Goal: Task Accomplishment & Management: Manage account settings

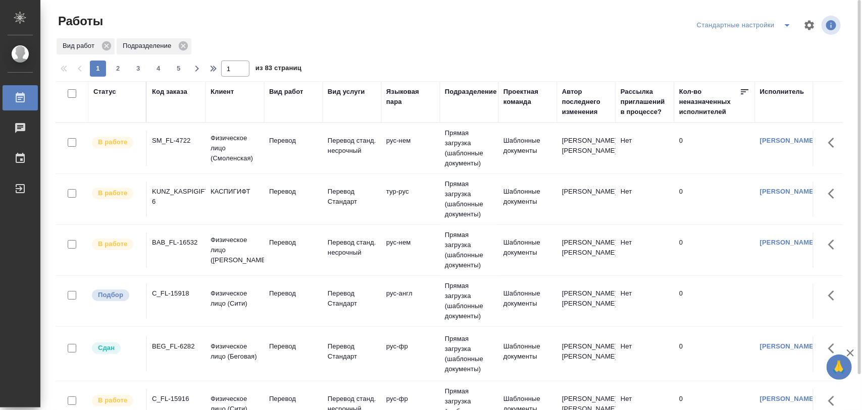
click at [168, 298] on div "C_FL-15918" at bounding box center [176, 294] width 48 height 10
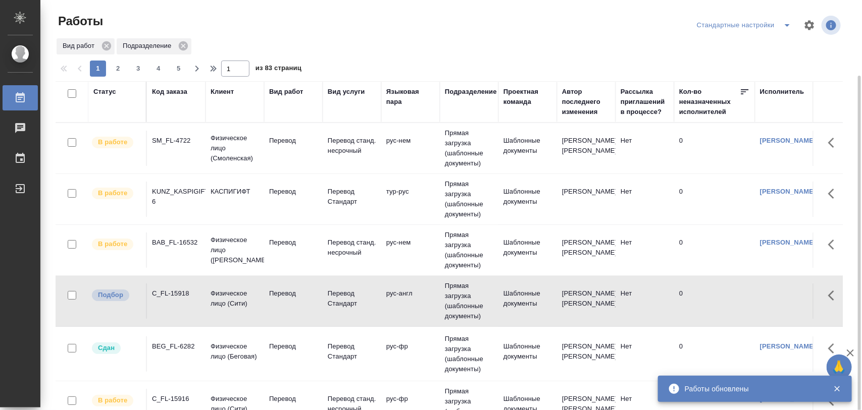
scroll to position [189, 0]
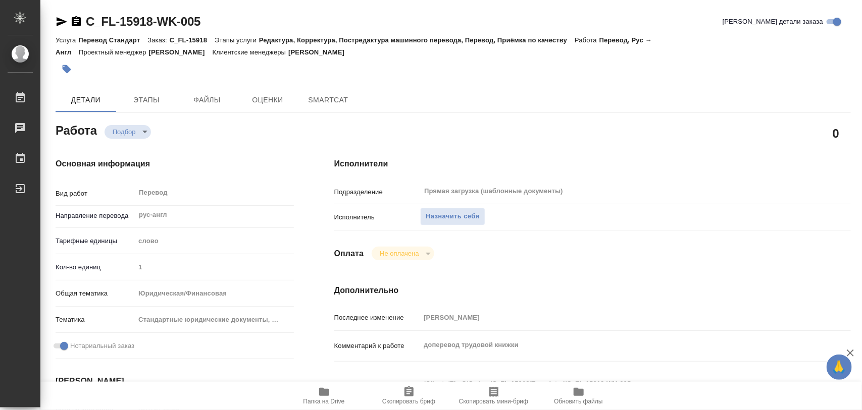
type textarea "x"
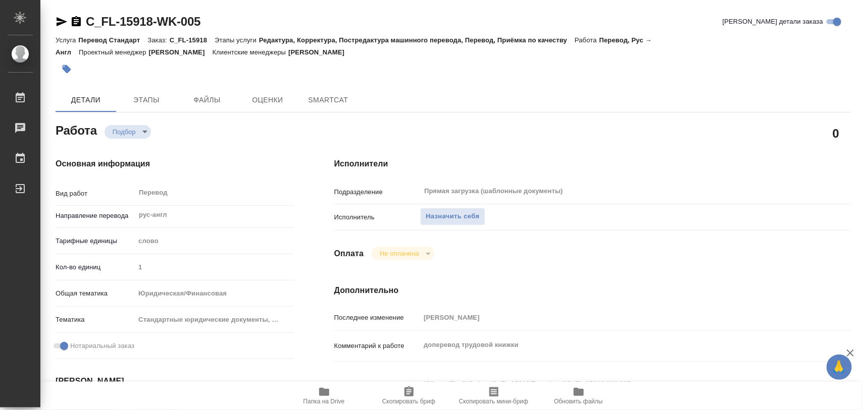
type textarea "x"
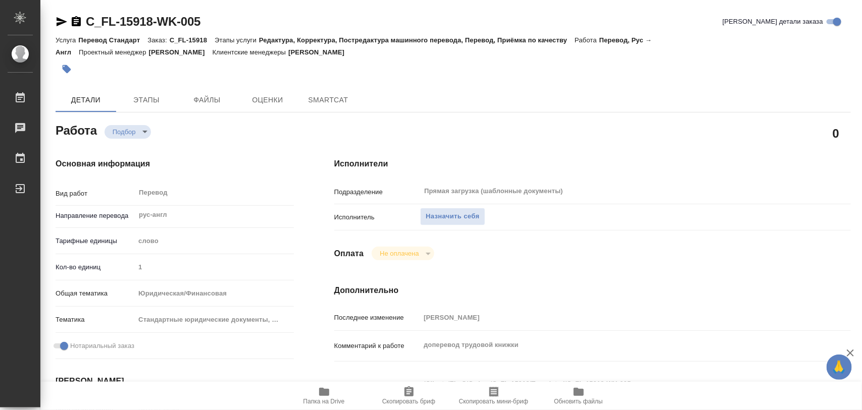
type textarea "x"
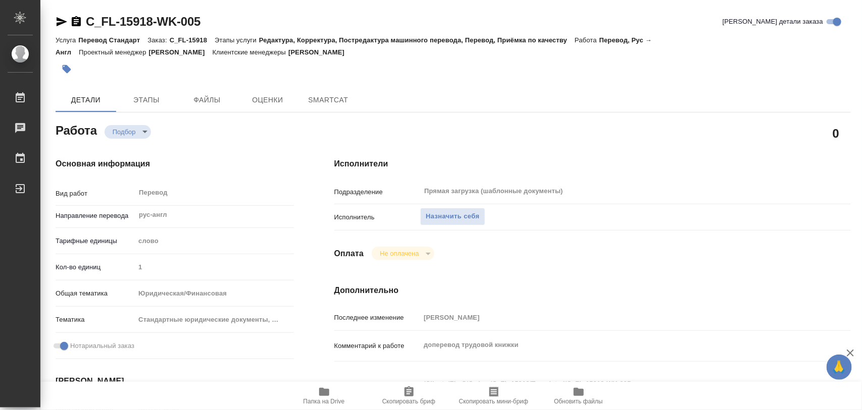
type textarea "x"
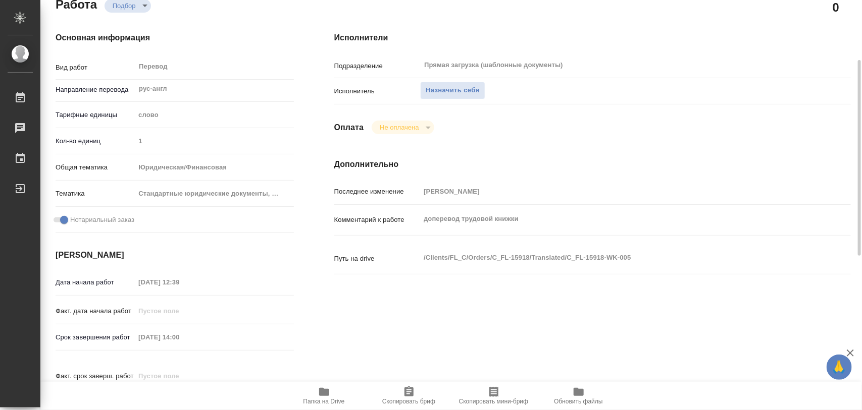
type textarea "x"
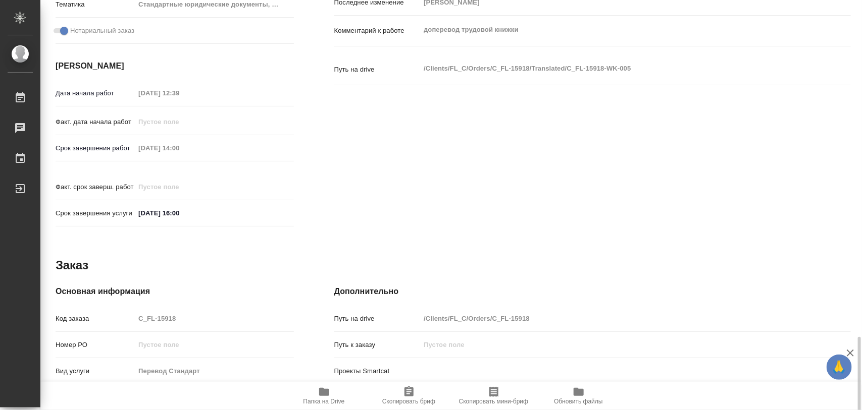
type textarea "x"
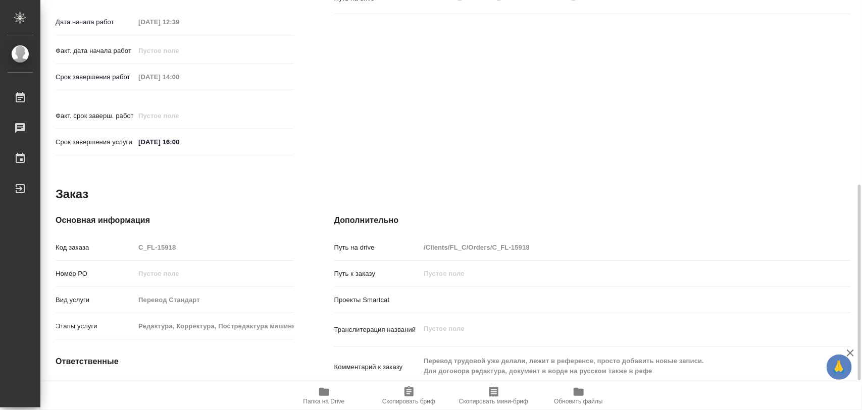
scroll to position [450, 0]
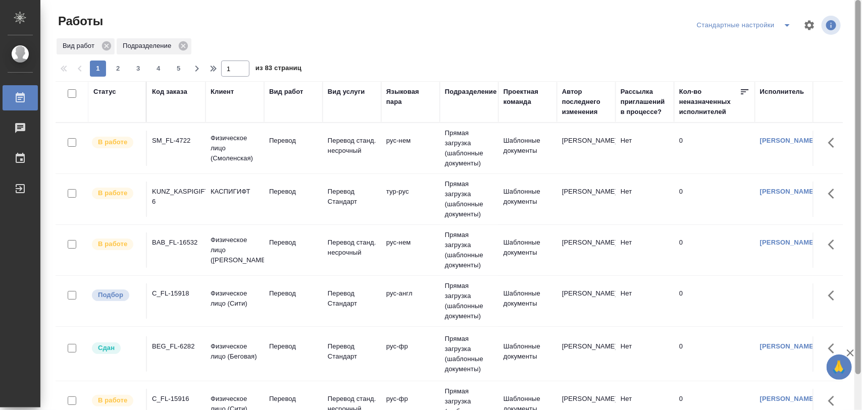
drag, startPoint x: 857, startPoint y: 49, endPoint x: 861, endPoint y: -18, distance: 67.3
click at [861, 0] on html "🙏 .cls-1 fill:#fff; AWATERA Iglakov Maksim Работы 0 Чаты График Выйти Работы Ст…" at bounding box center [431, 205] width 862 height 410
click at [780, 24] on span "split button" at bounding box center [786, 25] width 15 height 12
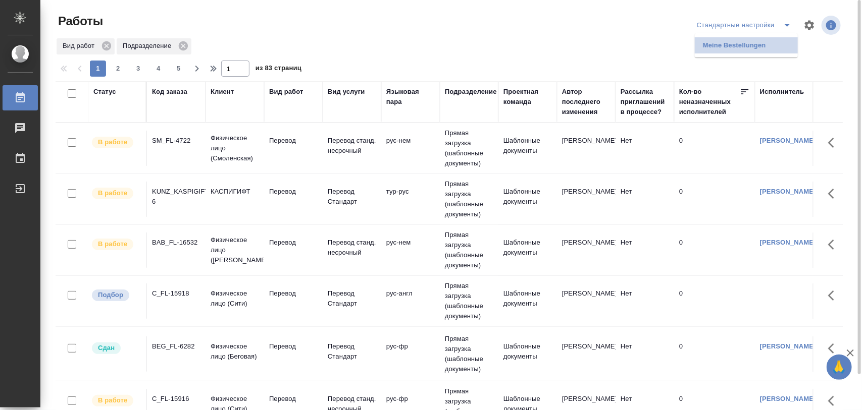
click at [765, 40] on li "Meine Bestellungen" at bounding box center [746, 45] width 103 height 16
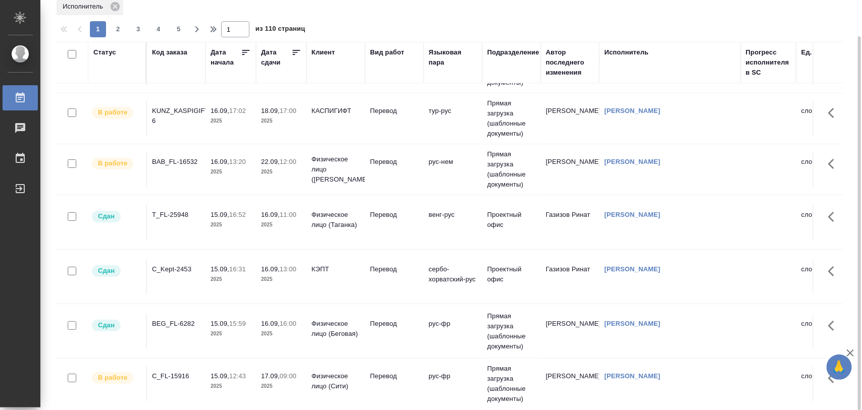
scroll to position [63, 0]
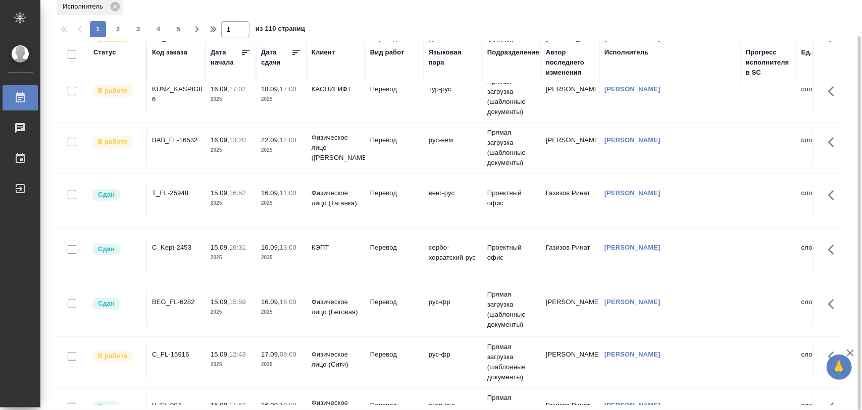
click at [173, 193] on div "T_FL-25948" at bounding box center [176, 193] width 48 height 10
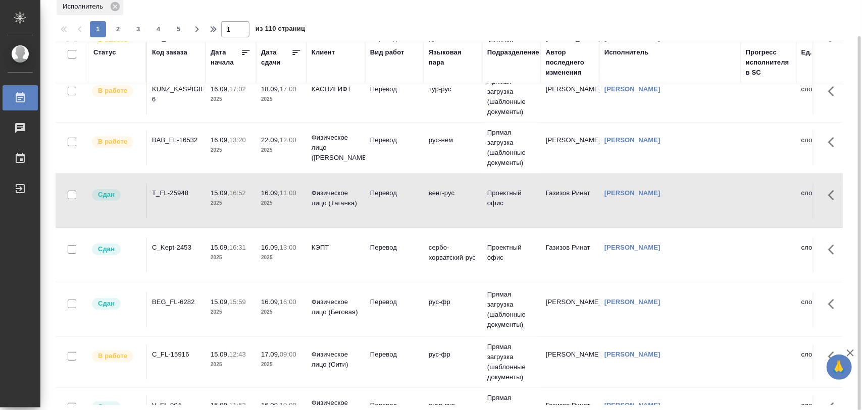
click at [180, 245] on div "C_Kept-2453" at bounding box center [176, 248] width 48 height 10
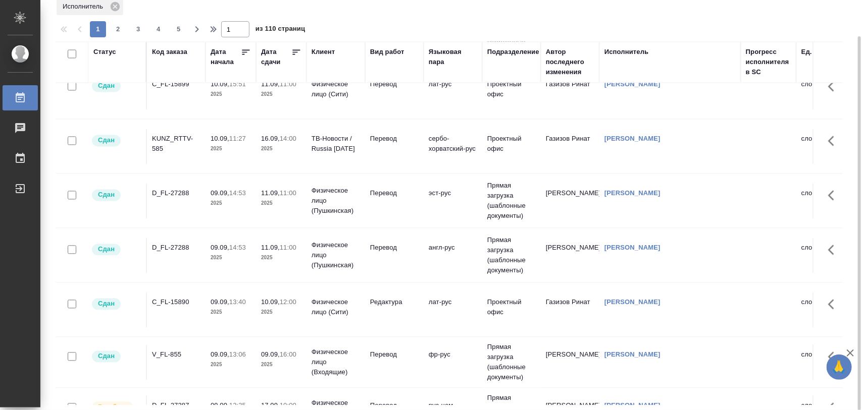
scroll to position [883, 0]
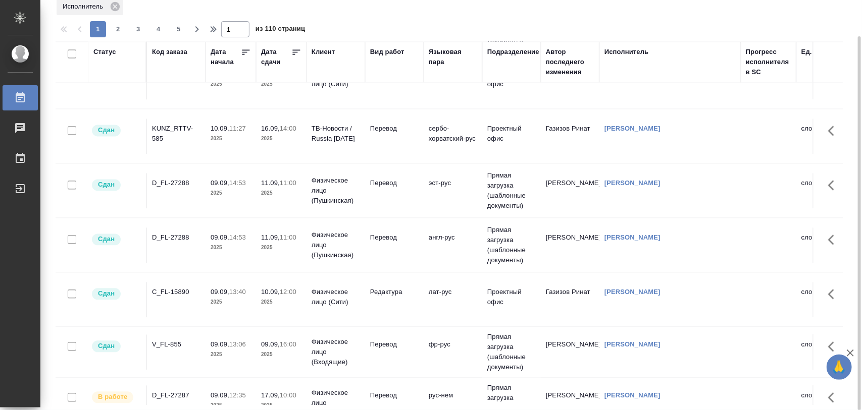
click at [174, 136] on div "KUNZ_RTTV-585" at bounding box center [176, 134] width 48 height 20
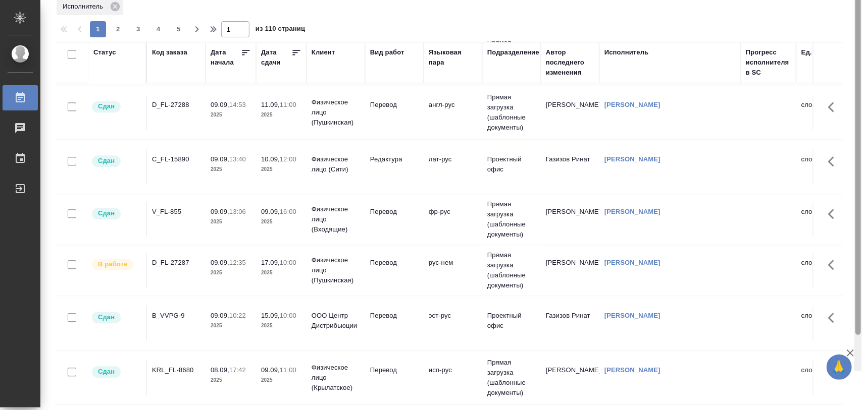
scroll to position [0, 0]
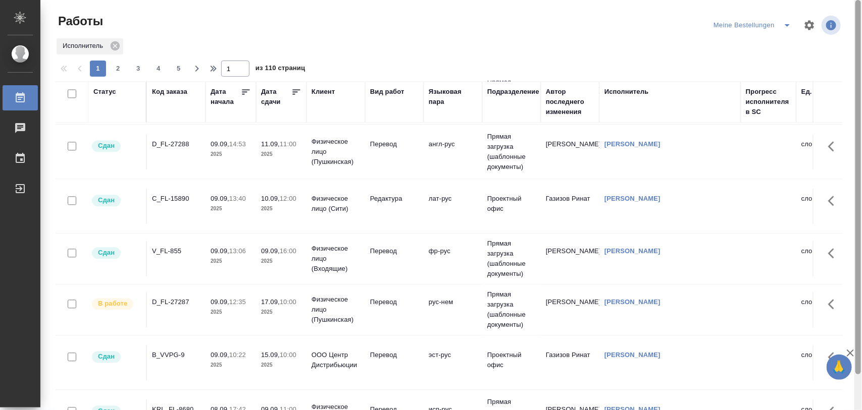
drag, startPoint x: 859, startPoint y: 263, endPoint x: 852, endPoint y: 90, distance: 173.3
click at [857, 96] on div at bounding box center [858, 187] width 6 height 375
click at [783, 27] on icon "split button" at bounding box center [787, 25] width 12 height 12
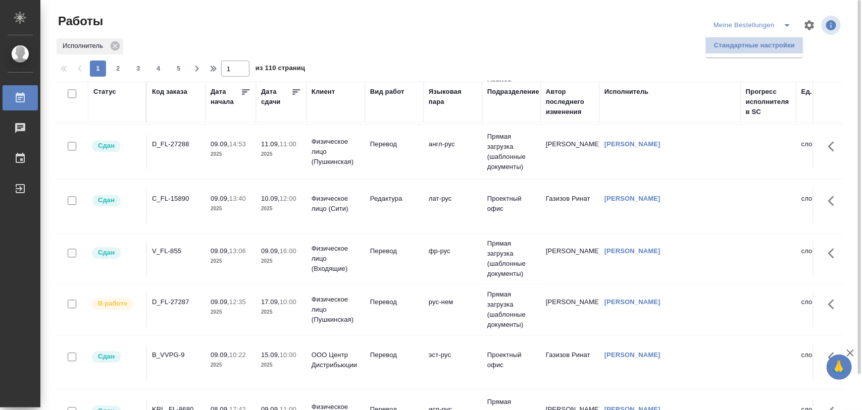
click at [748, 45] on li "Стандартные настройки" at bounding box center [754, 45] width 97 height 16
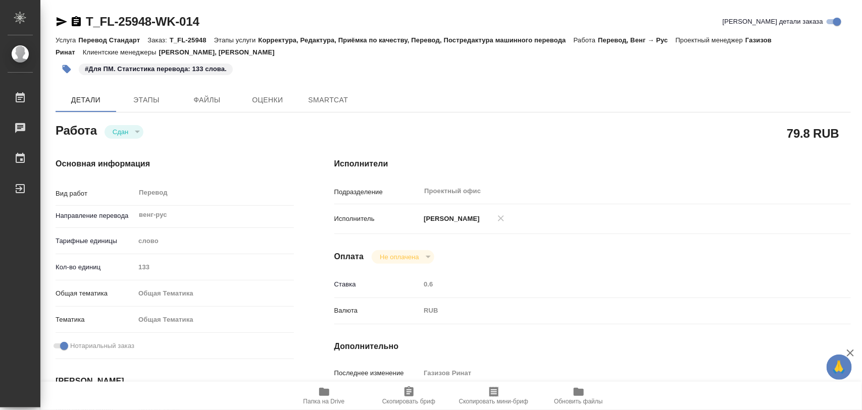
type textarea "x"
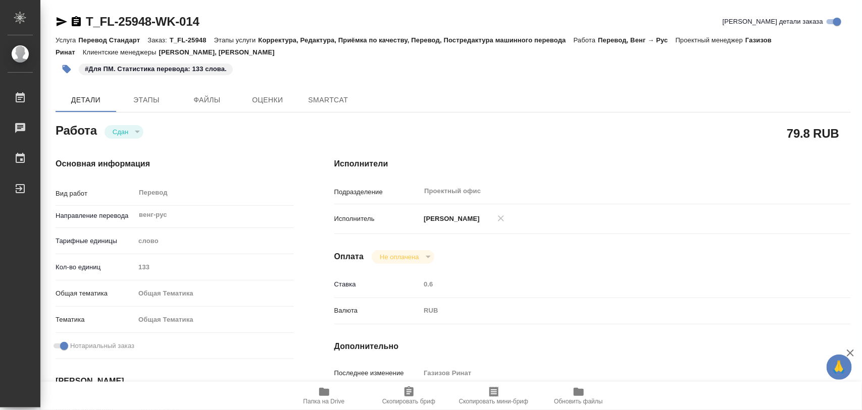
type textarea "x"
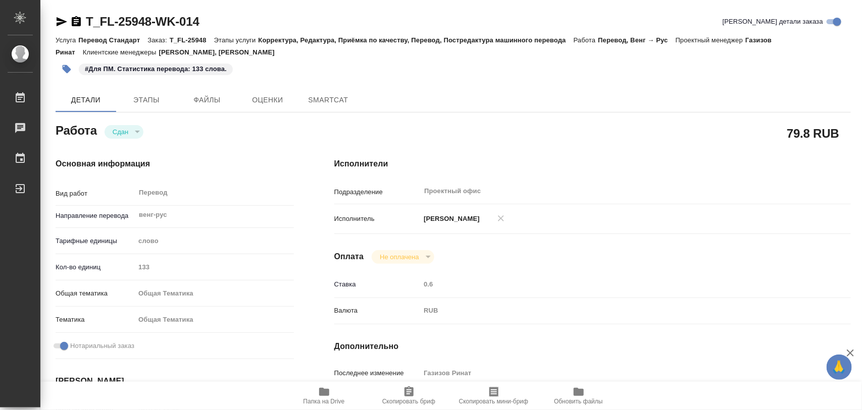
type textarea "x"
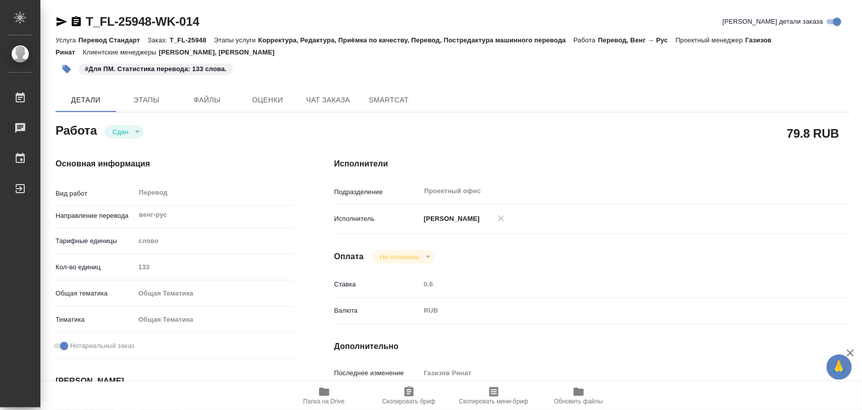
type textarea "x"
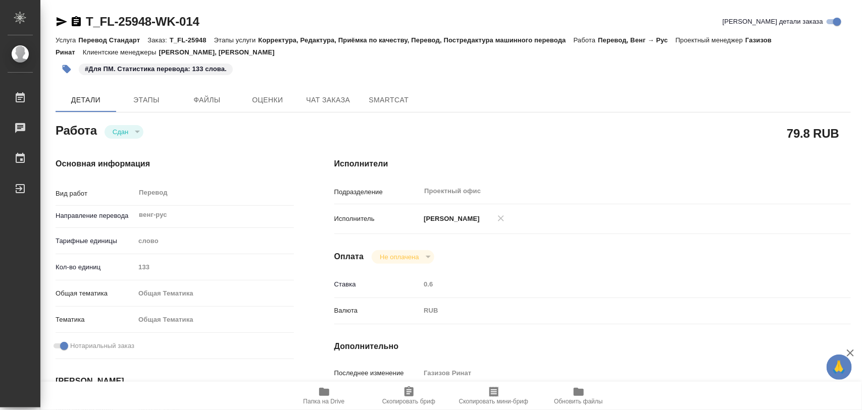
type textarea "x"
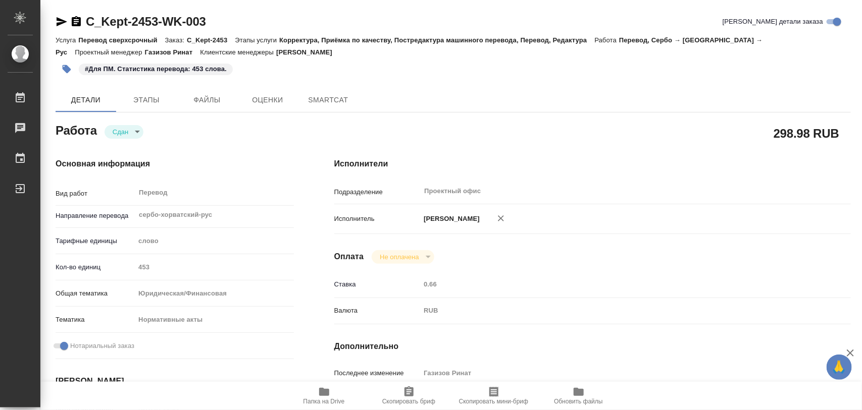
type textarea "x"
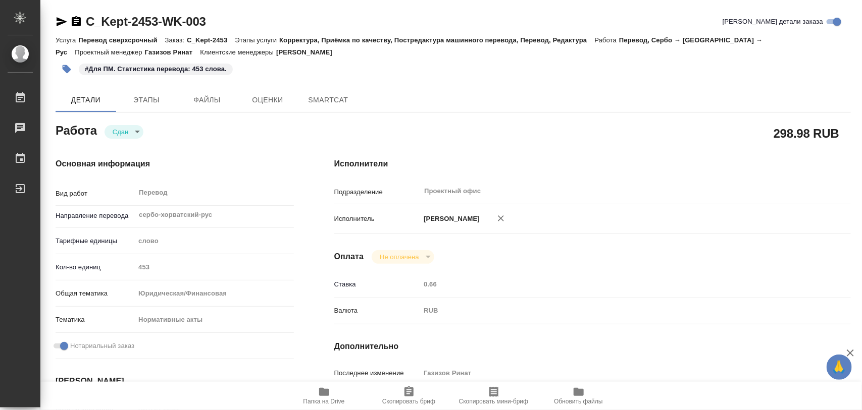
type textarea "x"
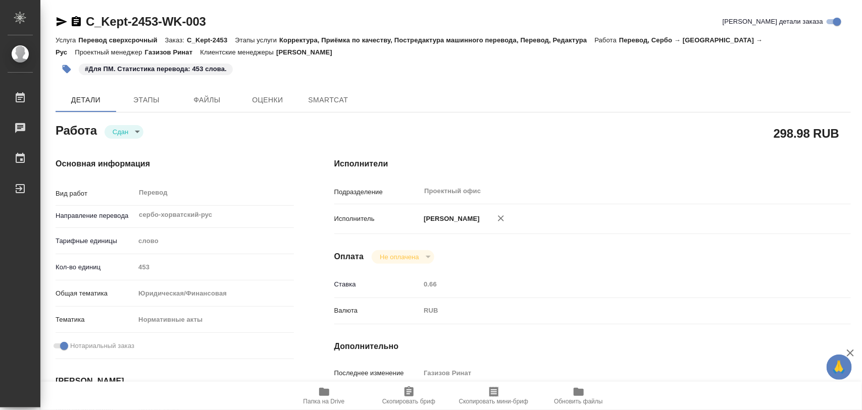
type textarea "x"
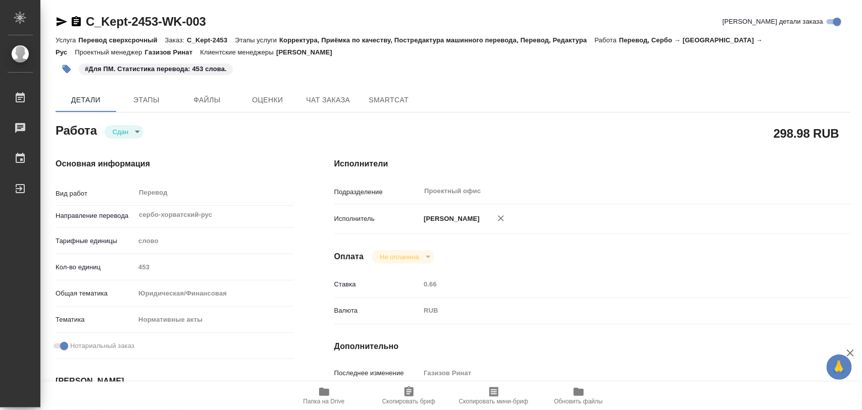
type textarea "x"
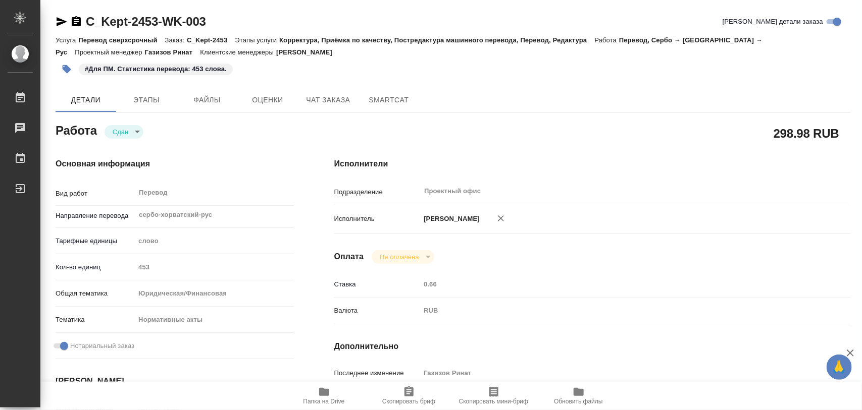
type textarea "x"
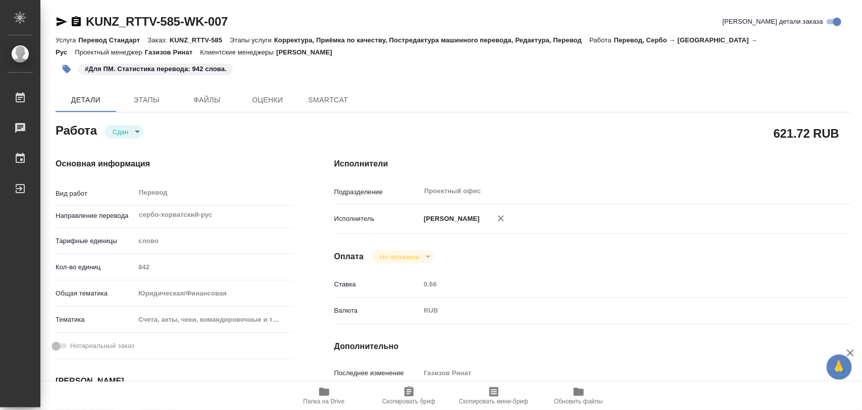
type textarea "x"
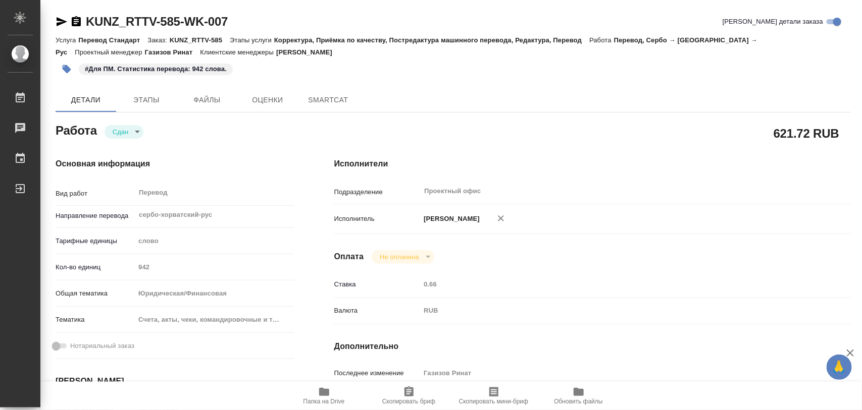
type textarea "x"
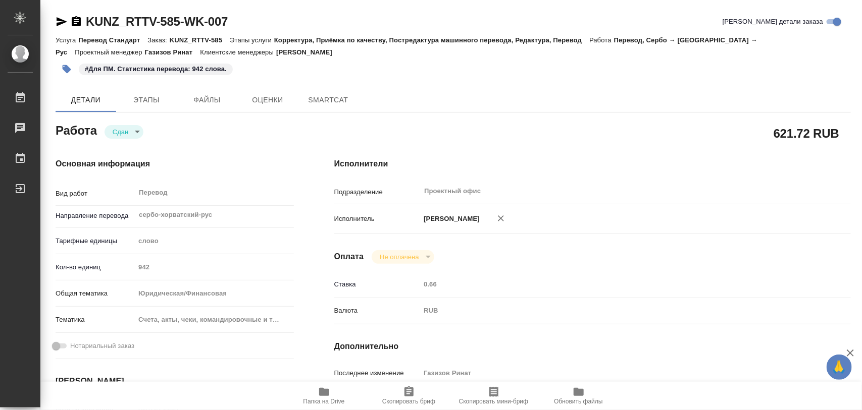
type textarea "x"
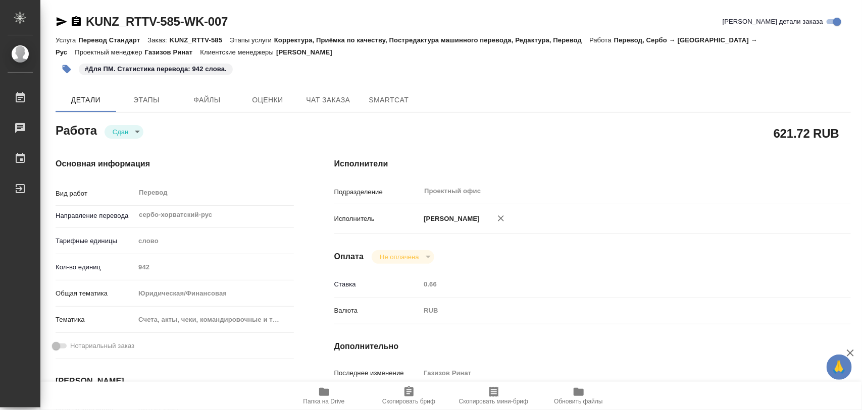
type textarea "x"
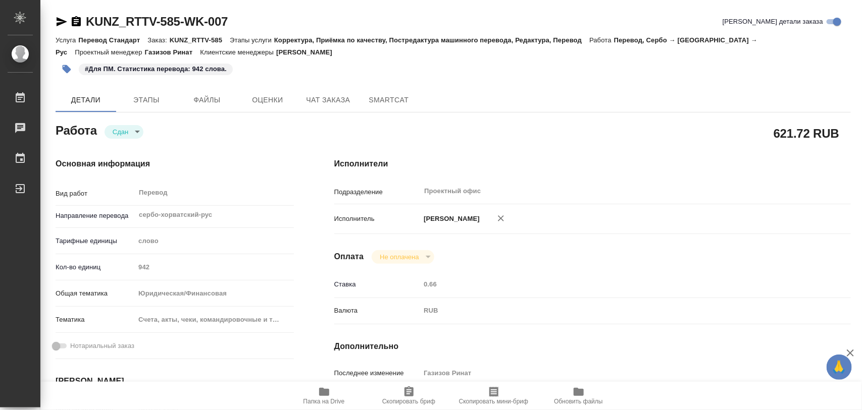
type textarea "x"
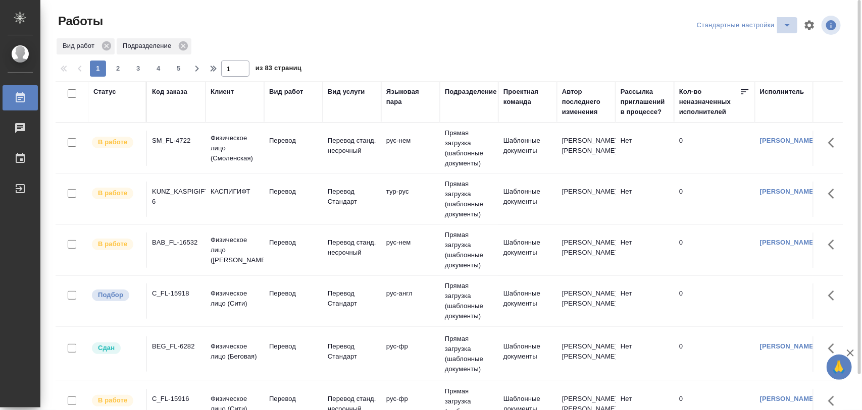
click at [783, 29] on icon "split button" at bounding box center [787, 25] width 12 height 12
click at [765, 39] on li "Meine Bestellungen" at bounding box center [746, 45] width 103 height 16
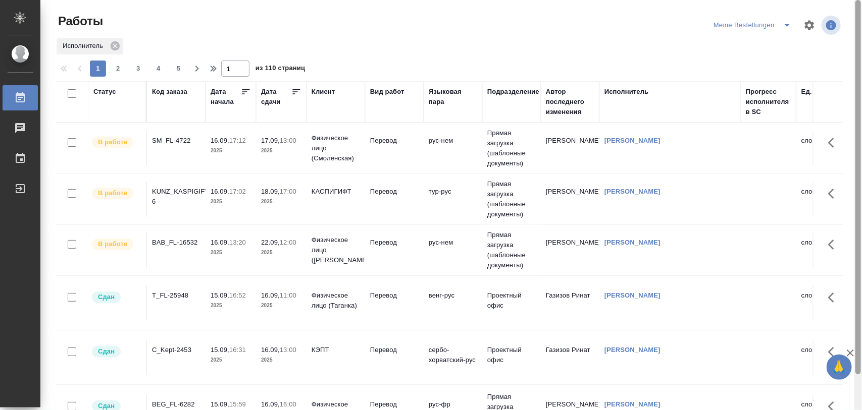
drag, startPoint x: 857, startPoint y: 177, endPoint x: 861, endPoint y: 93, distance: 83.4
click at [861, 94] on div at bounding box center [858, 205] width 8 height 411
click at [786, 25] on icon "split button" at bounding box center [786, 25] width 5 height 3
click at [764, 41] on li "Стандартные настройки" at bounding box center [754, 45] width 97 height 16
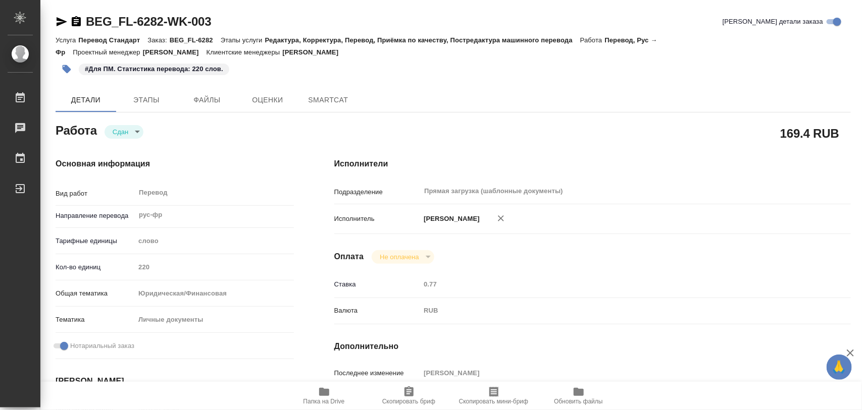
type textarea "x"
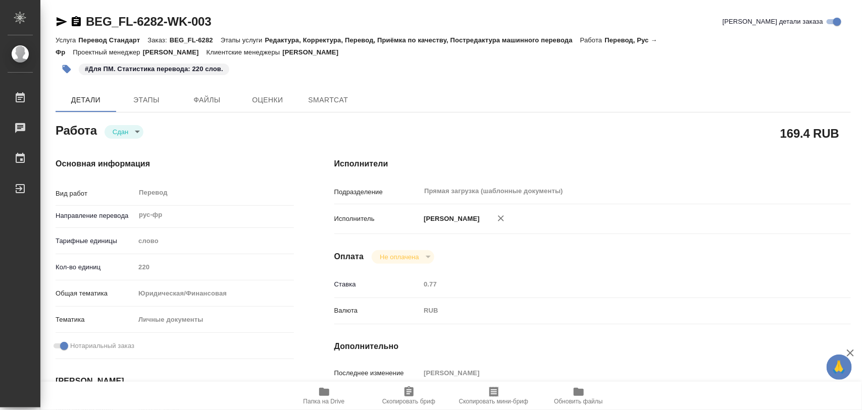
type textarea "x"
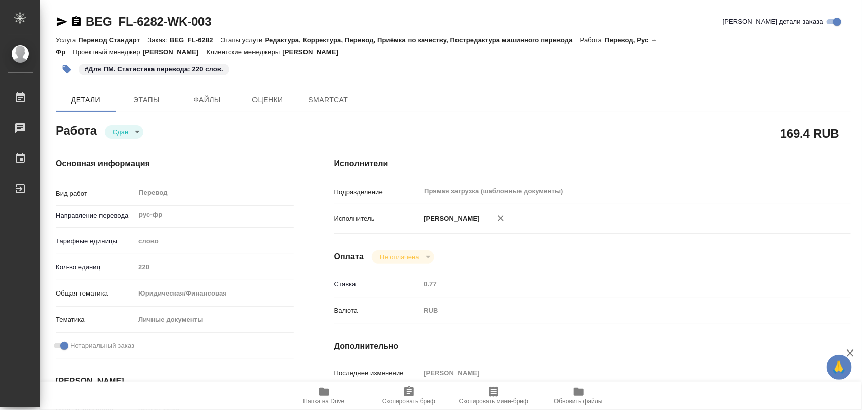
type textarea "x"
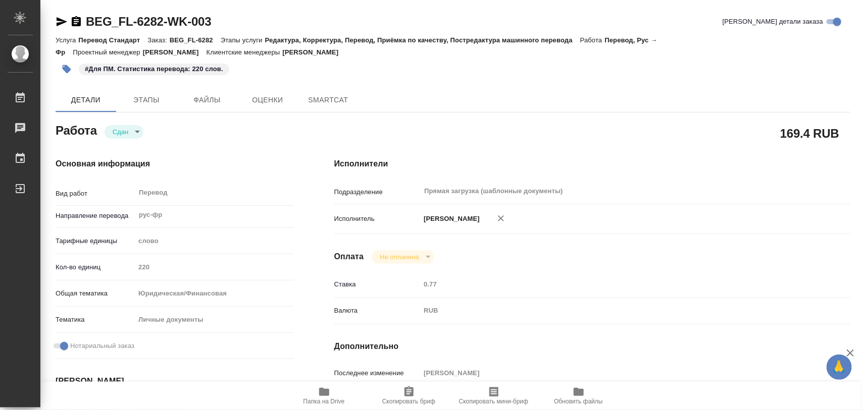
type textarea "x"
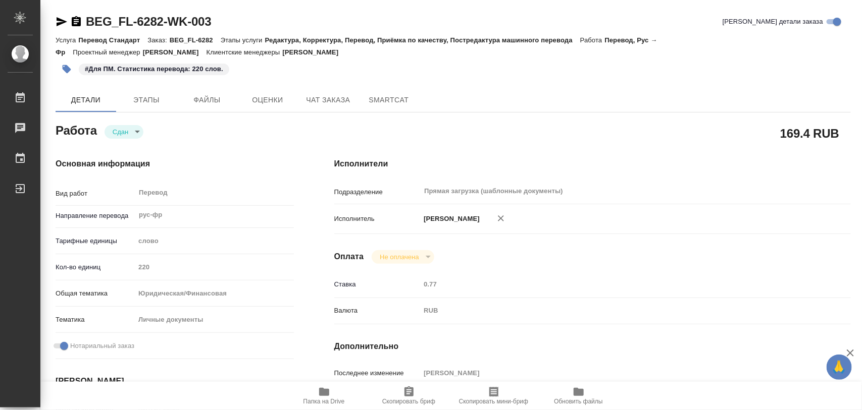
type textarea "x"
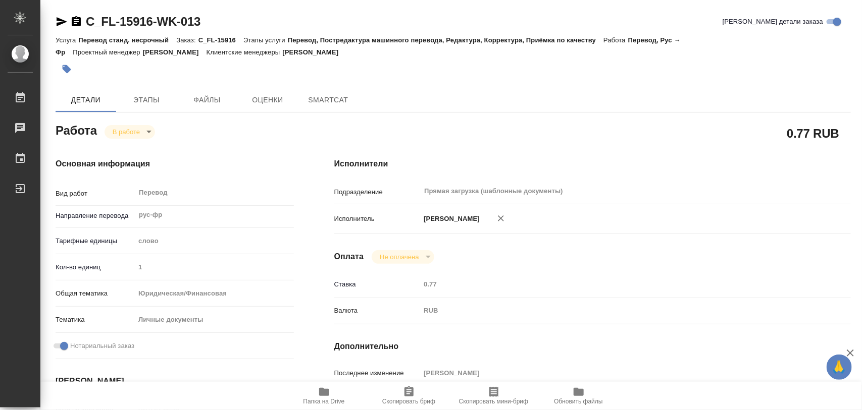
type textarea "x"
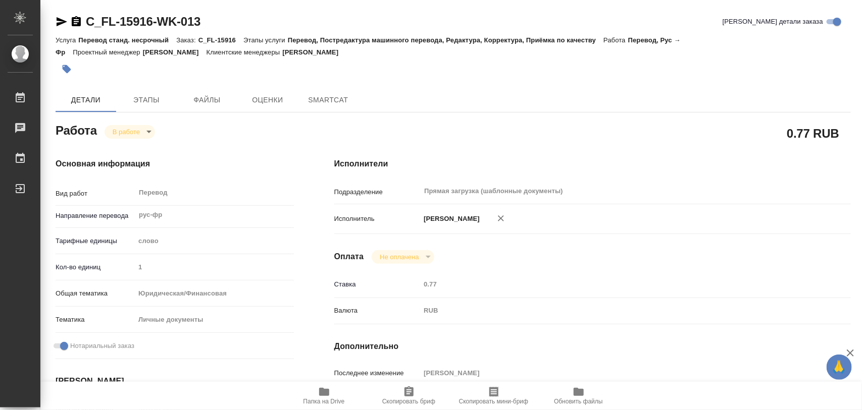
type textarea "x"
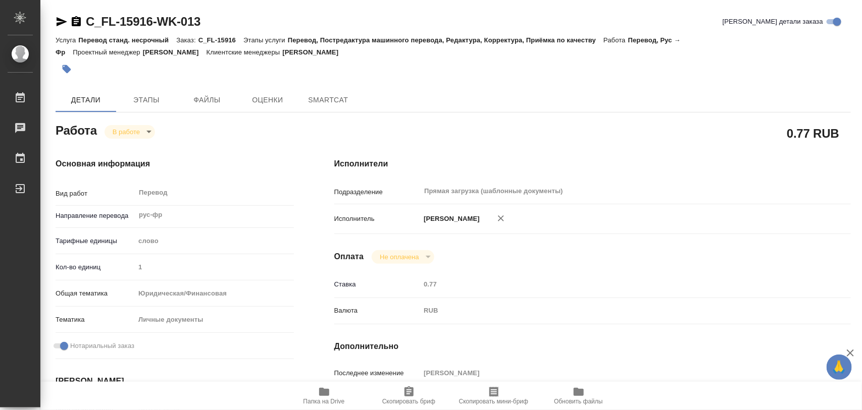
type textarea "x"
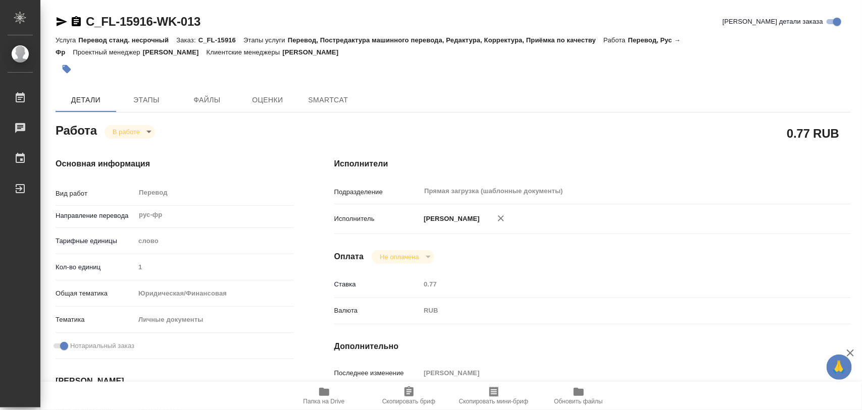
type textarea "x"
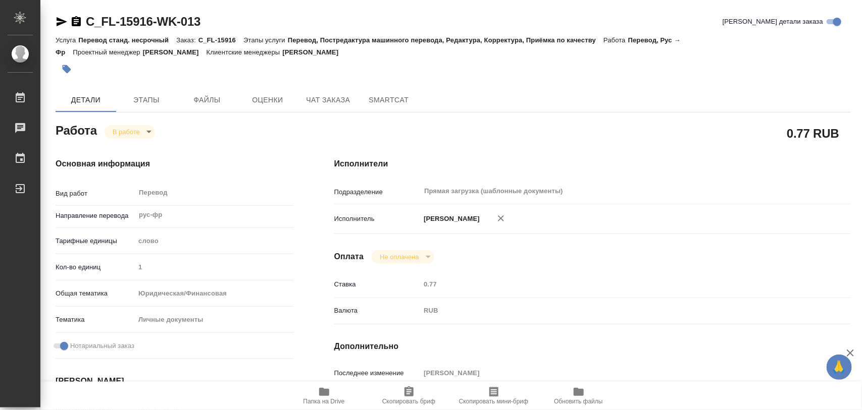
type textarea "x"
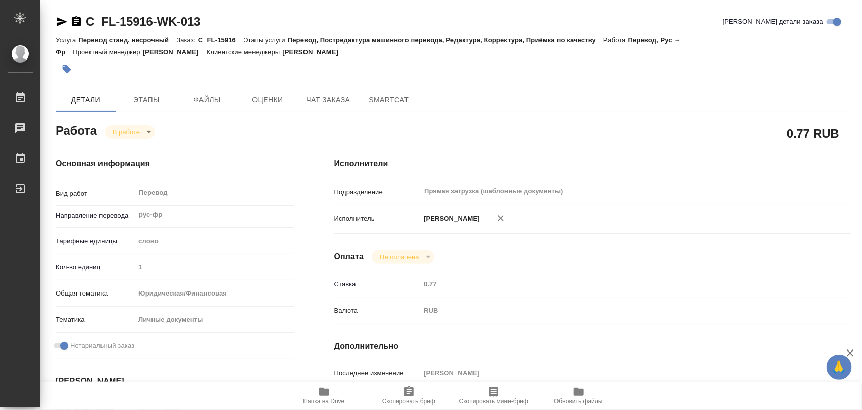
type textarea "x"
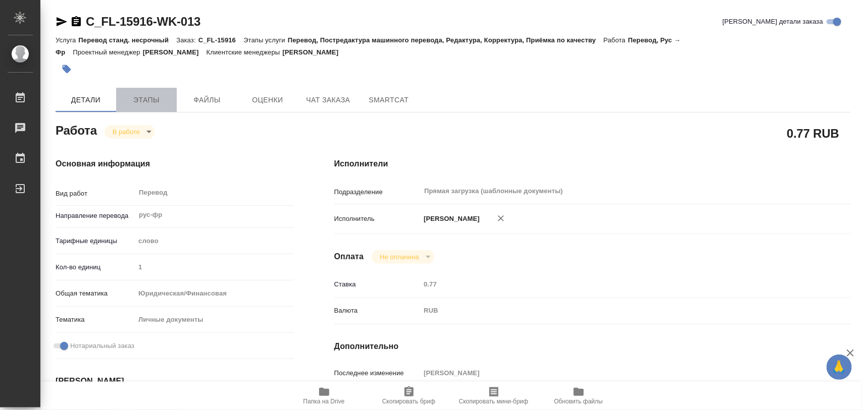
click at [145, 103] on span "Этапы" at bounding box center [146, 100] width 48 height 13
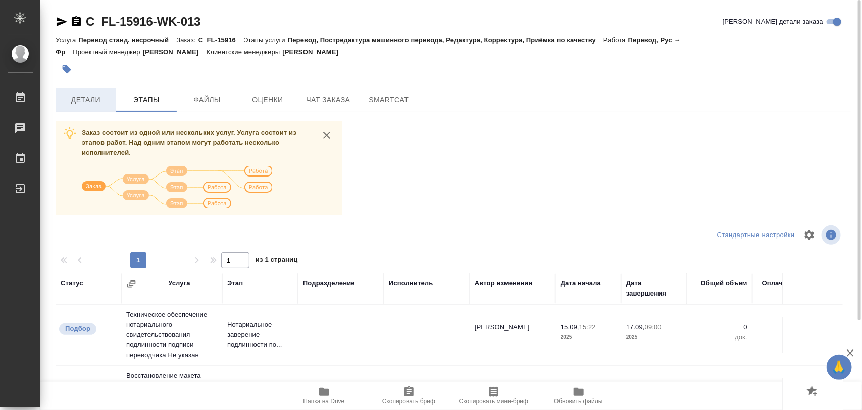
click at [96, 102] on span "Детали" at bounding box center [86, 100] width 48 height 13
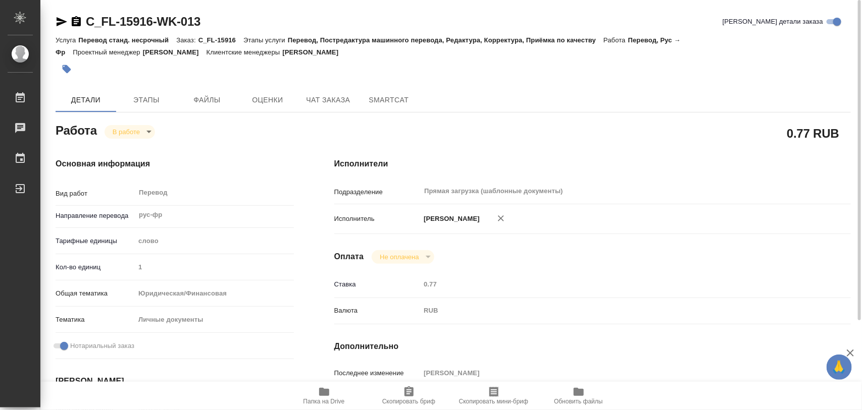
type textarea "x"
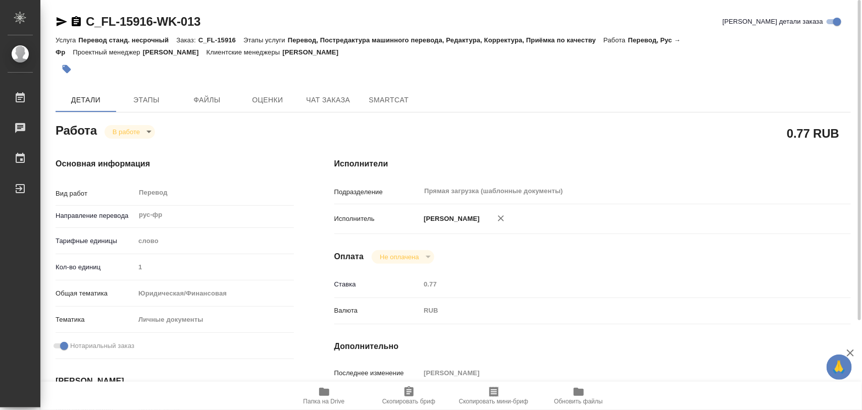
type textarea "x"
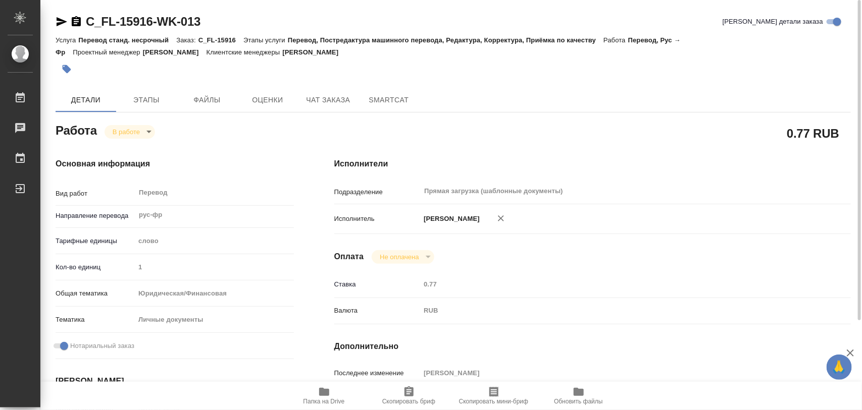
type textarea "x"
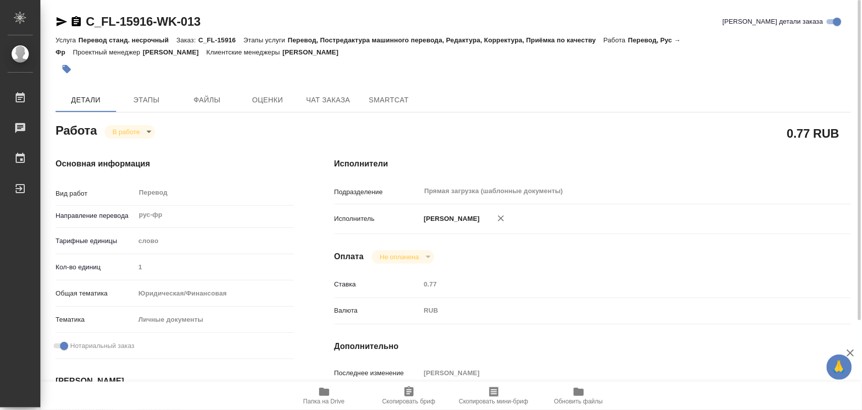
click at [61, 67] on button "button" at bounding box center [67, 69] width 22 height 22
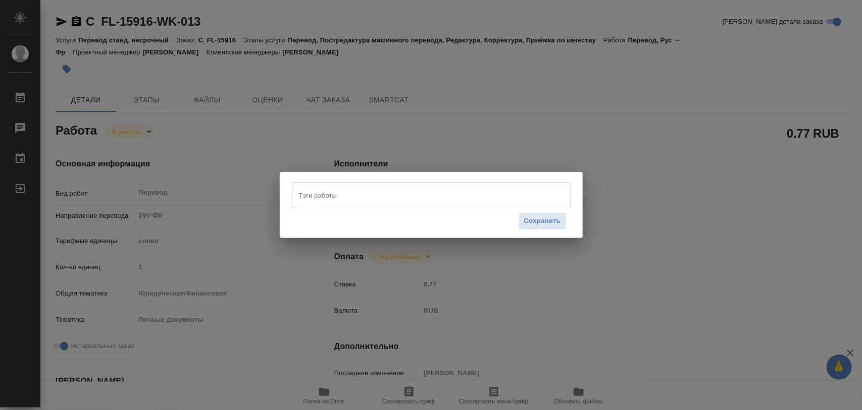
click at [350, 195] on input "Тэги работы" at bounding box center [421, 195] width 250 height 17
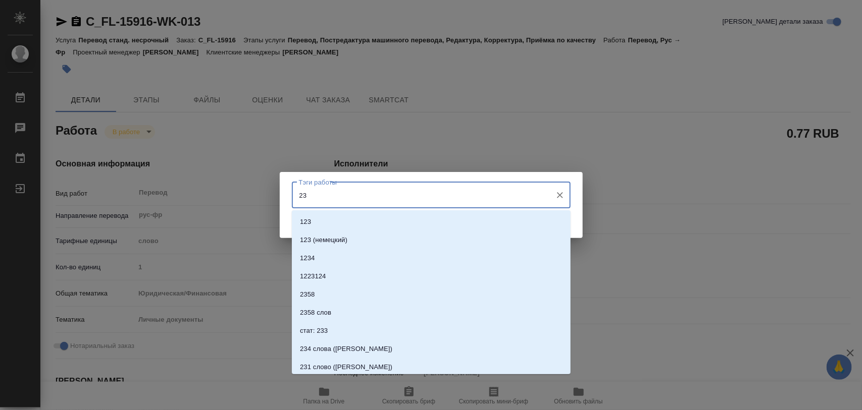
type input "230"
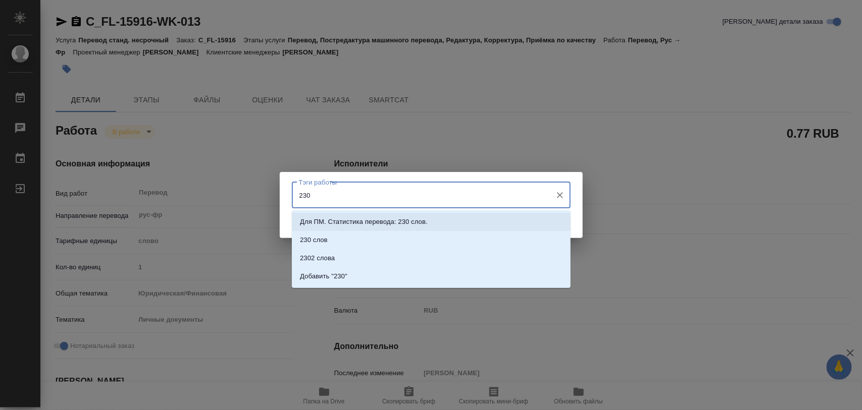
click at [369, 220] on p "Для ПМ. Статистика перевода: 230 слов." at bounding box center [364, 222] width 128 height 10
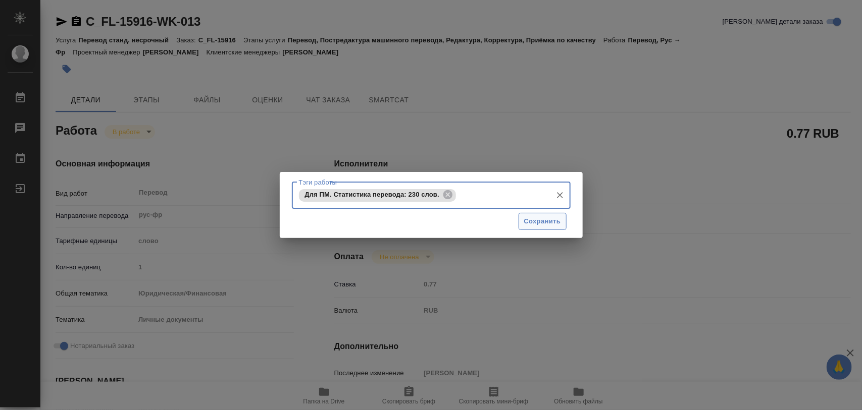
click at [533, 220] on span "Сохранить" at bounding box center [542, 222] width 37 height 12
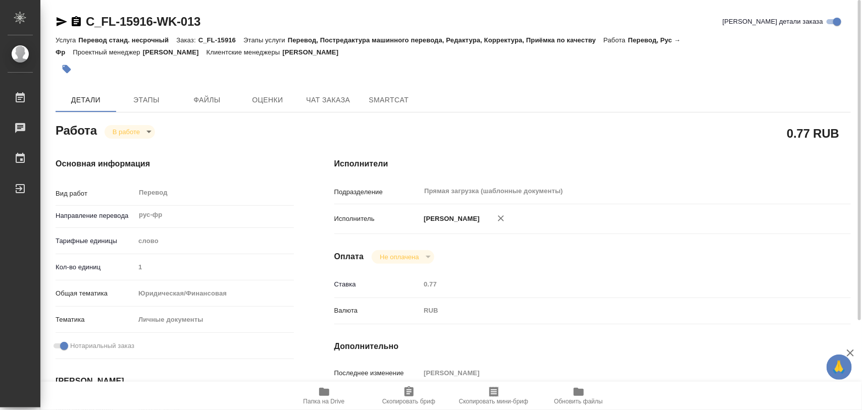
type input "inProgress"
type textarea "Перевод"
type textarea "x"
type input "рус-фр"
type input "5a8b1489cc6b4906c91bfd90"
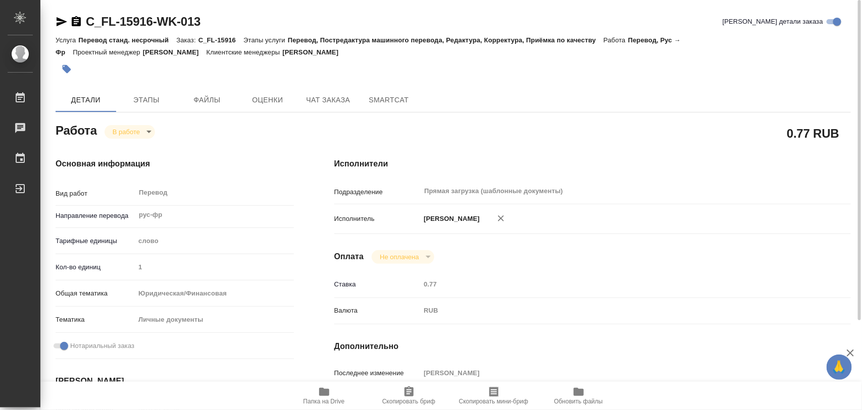
type input "1"
type input "yr-fn"
type input "5a8b8b956a9677013d343cfe"
checkbox input "true"
type input "[DATE] 12:43"
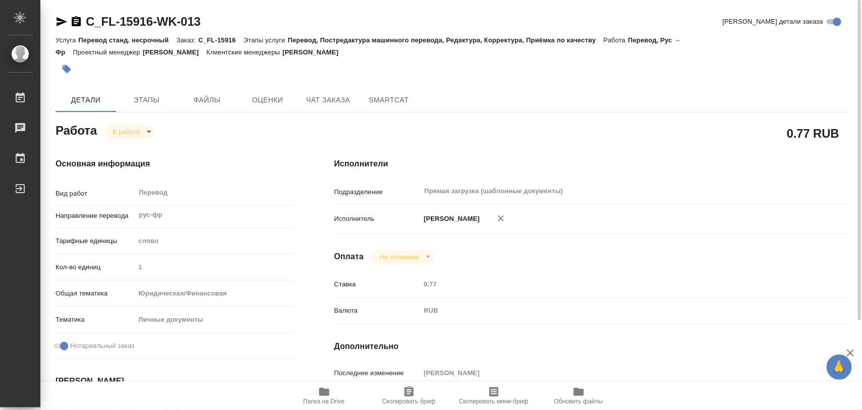
type input "[DATE] 15:45"
type input "[DATE] 09:00"
type input "Прямая загрузка (шаблонные документы)"
type input "notPayed"
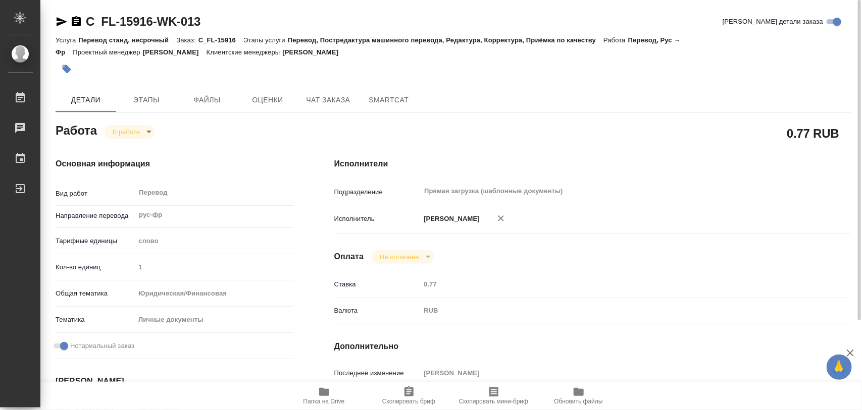
type input "0.77"
type input "RUB"
type input "[PERSON_NAME]"
type textarea "папка "опшд""
type textarea "x"
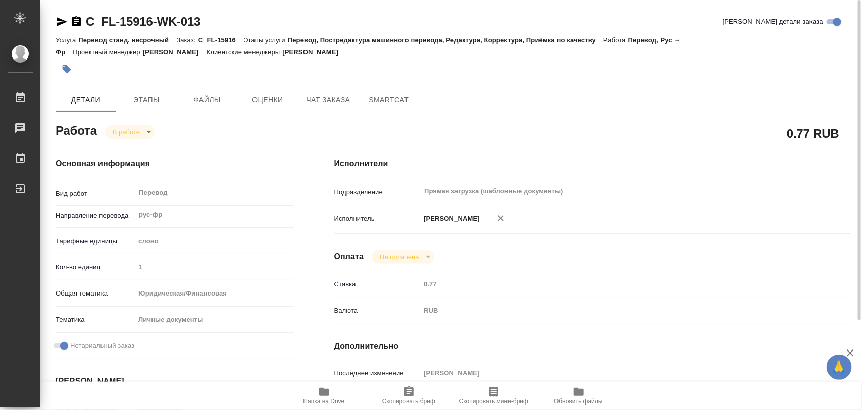
type textarea "/Clients/FL_C/Orders/C_FL-15916/Translated/C_FL-15916-WK-013"
type textarea "x"
type input "C_FL-15916"
type input "Перевод станд. несрочный"
type input "Перевод, Постредактура машинного перевода, Редактура, Корректура, Приёмка по ка…"
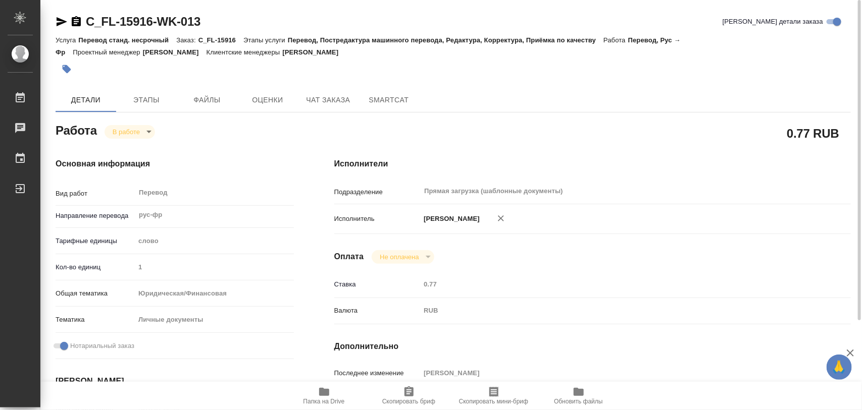
type input "[PERSON_NAME]"
type input "/Clients/FL_C/Orders/C_FL-15916"
type textarea "[PERSON_NAME], [PERSON_NAME]"
type textarea "x"
type textarea "В страховом полисе переводим только верхнюю часть - до "Уважаемый клиент...""
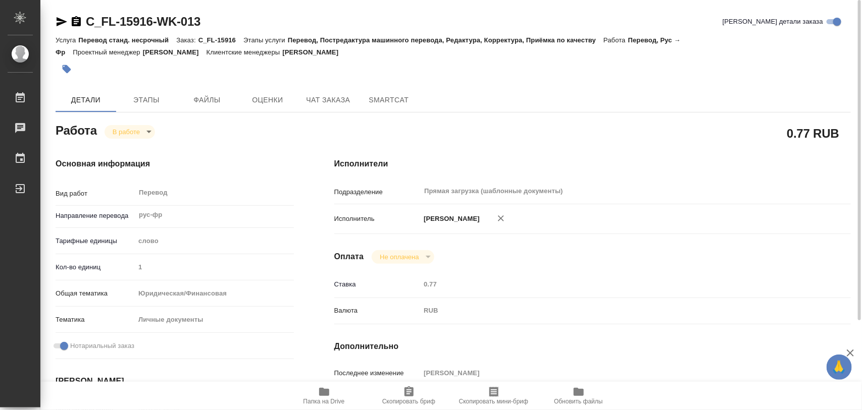
type textarea "x"
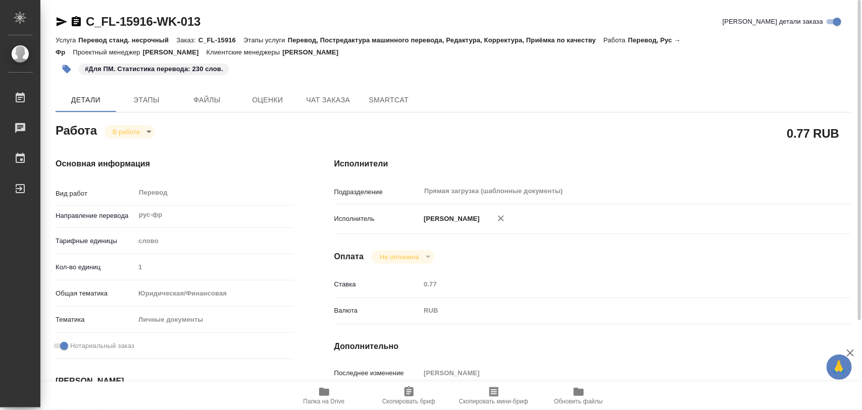
type textarea "x"
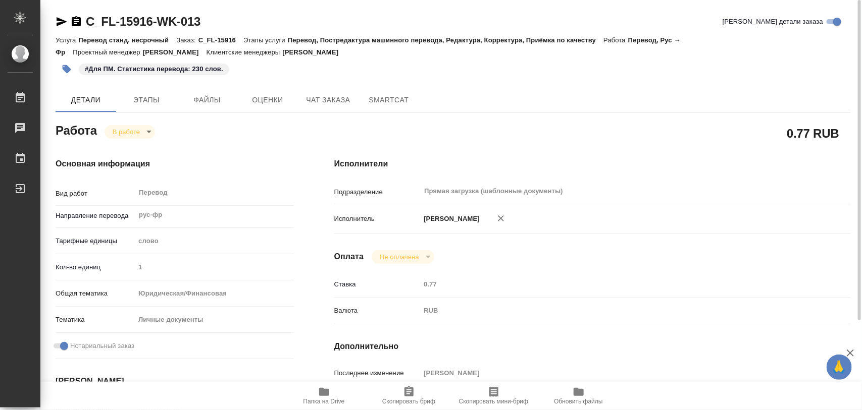
type textarea "x"
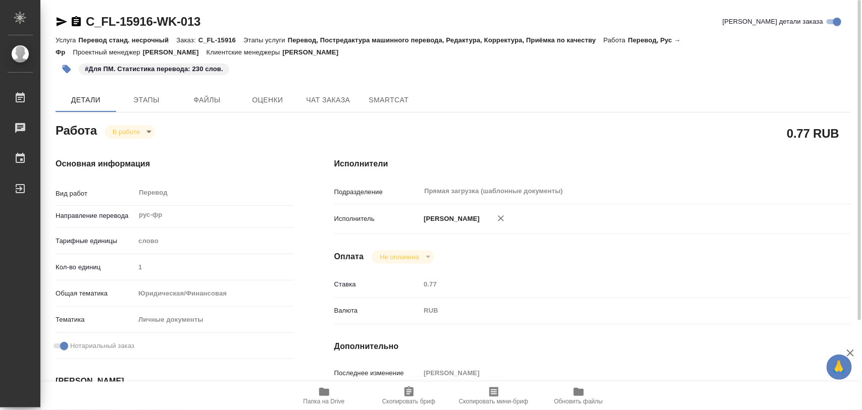
type textarea "x"
click at [326, 388] on icon "button" at bounding box center [324, 392] width 12 height 12
click at [327, 394] on icon "button" at bounding box center [324, 392] width 10 height 8
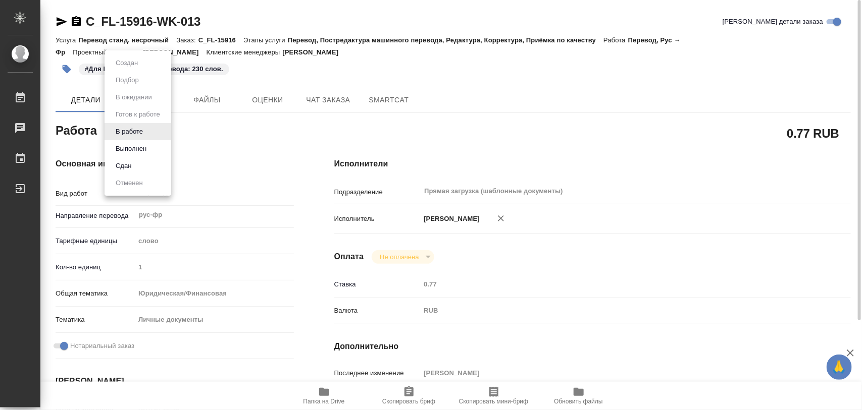
click at [151, 133] on body "🙏 .cls-1 fill:#fff; AWATERA Iglakov Maksim Работы 0 Чаты График Выйти C_FL-1591…" at bounding box center [431, 205] width 862 height 410
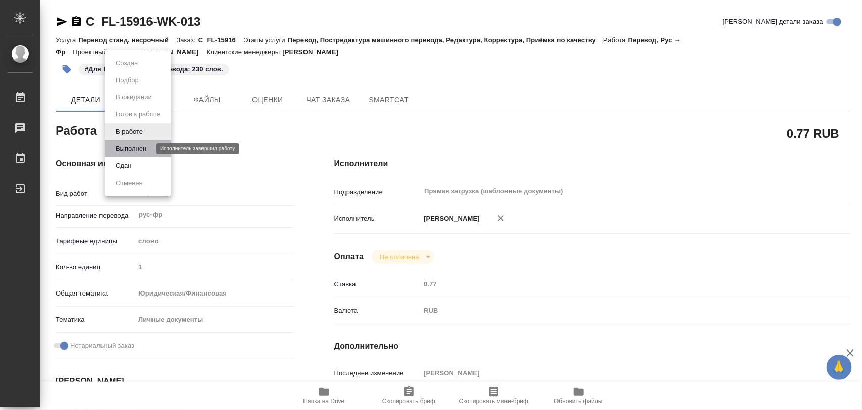
click at [137, 144] on button "Выполнен" at bounding box center [131, 148] width 37 height 11
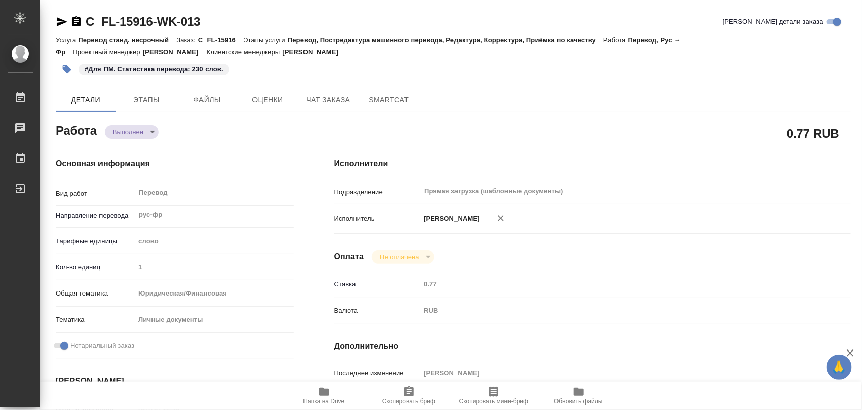
type textarea "x"
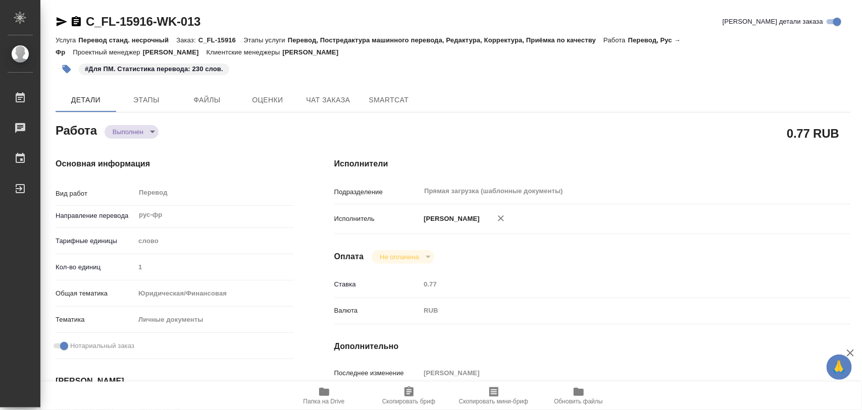
type textarea "x"
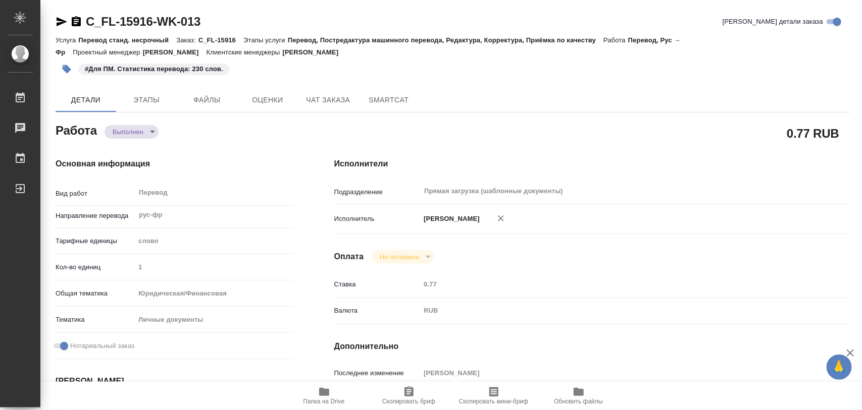
type textarea "x"
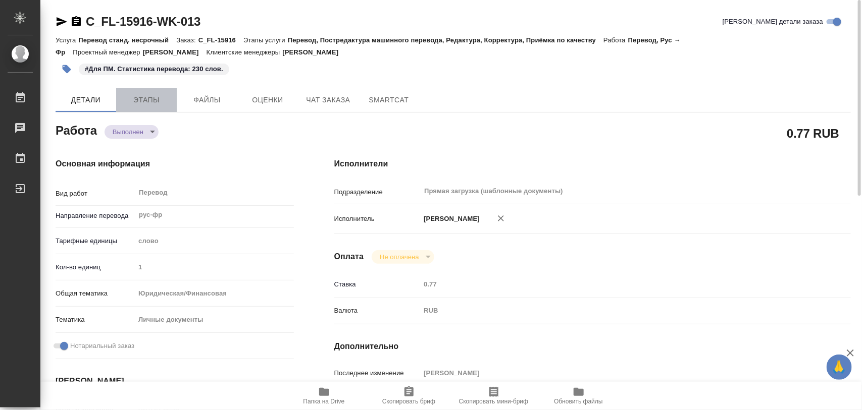
click at [144, 96] on span "Этапы" at bounding box center [146, 100] width 48 height 13
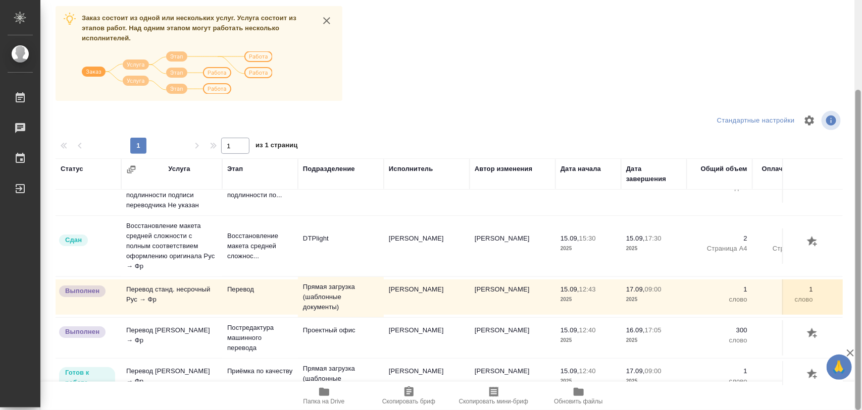
scroll to position [30, 0]
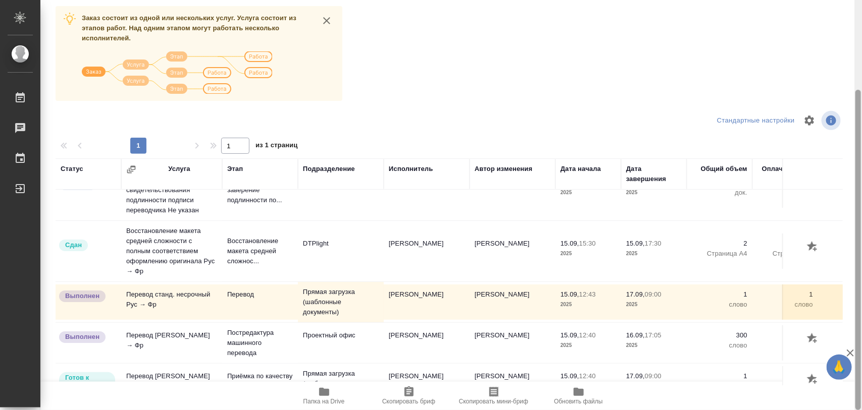
drag, startPoint x: 861, startPoint y: 183, endPoint x: 861, endPoint y: 53, distance: 129.7
click at [861, 54] on div at bounding box center [858, 205] width 8 height 411
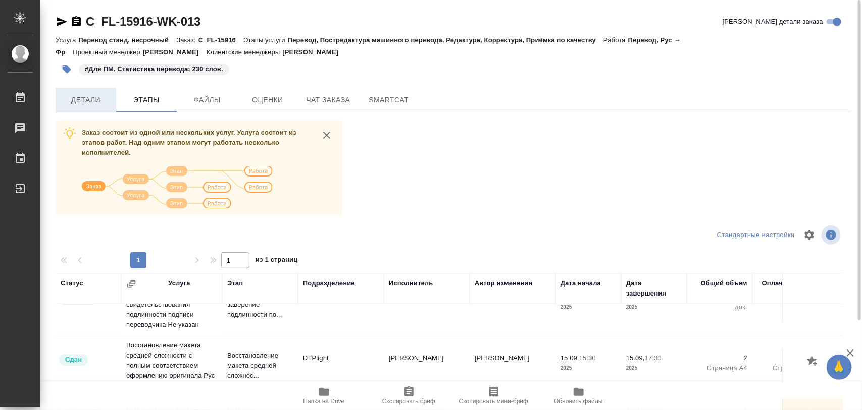
click at [79, 100] on span "Детали" at bounding box center [86, 100] width 48 height 13
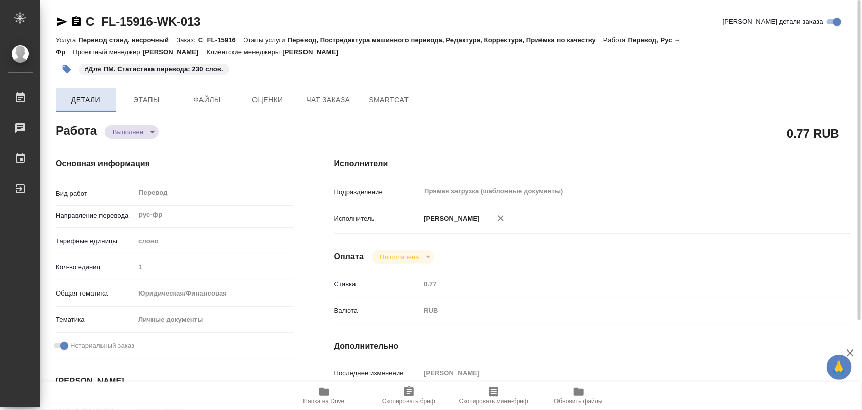
type textarea "x"
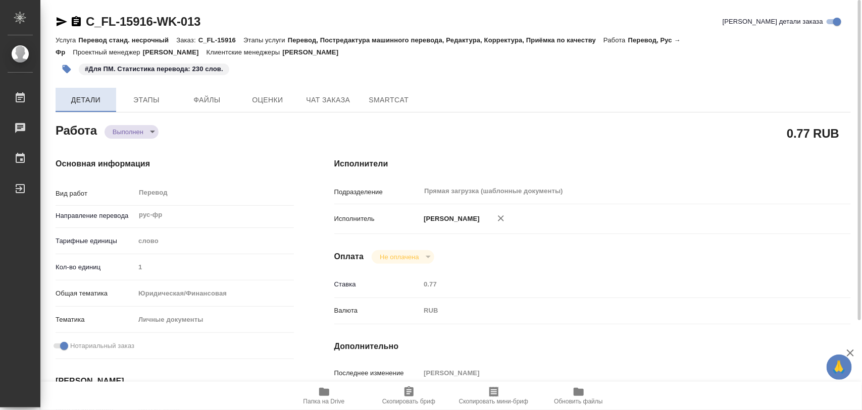
type textarea "x"
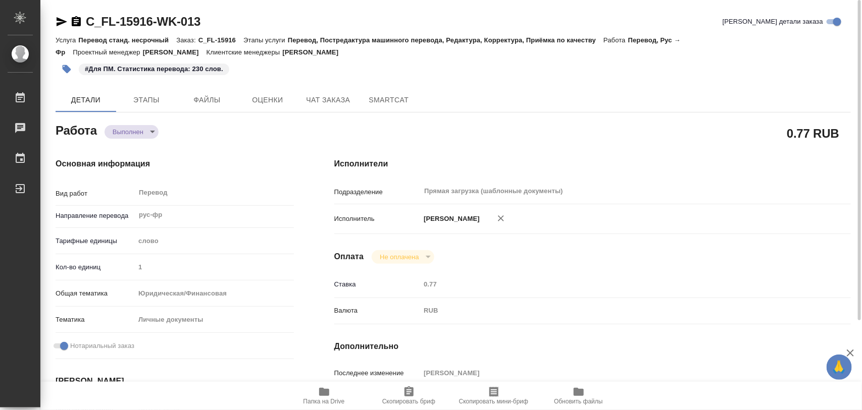
type textarea "x"
